Goal: Task Accomplishment & Management: Manage account settings

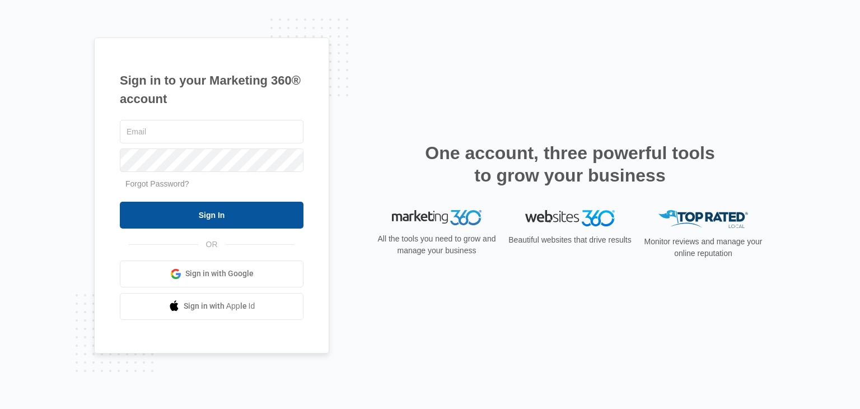
type input "[EMAIL_ADDRESS][DOMAIN_NAME]"
click at [186, 212] on input "Sign In" at bounding box center [212, 215] width 184 height 27
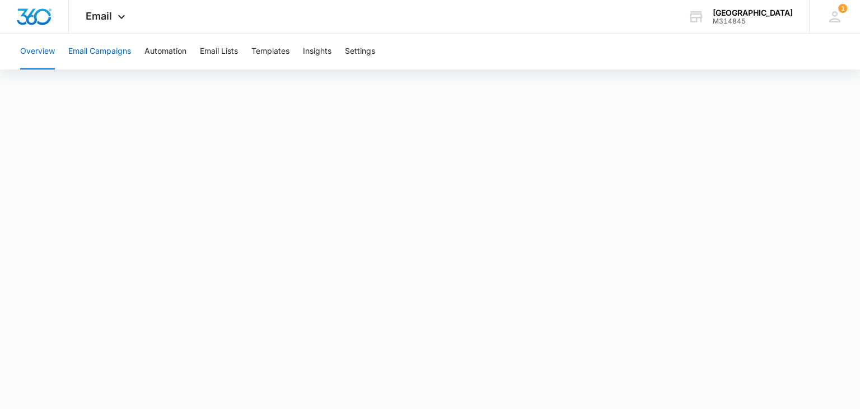
click at [119, 54] on button "Email Campaigns" at bounding box center [99, 52] width 63 height 36
